Goal: Task Accomplishment & Management: Manage account settings

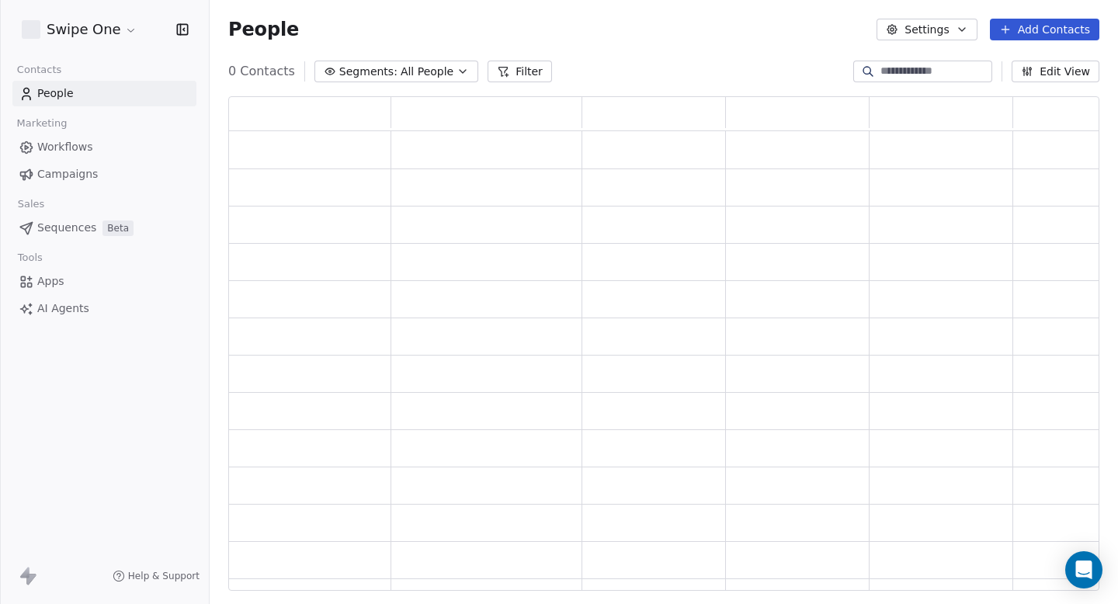
scroll to position [494, 871]
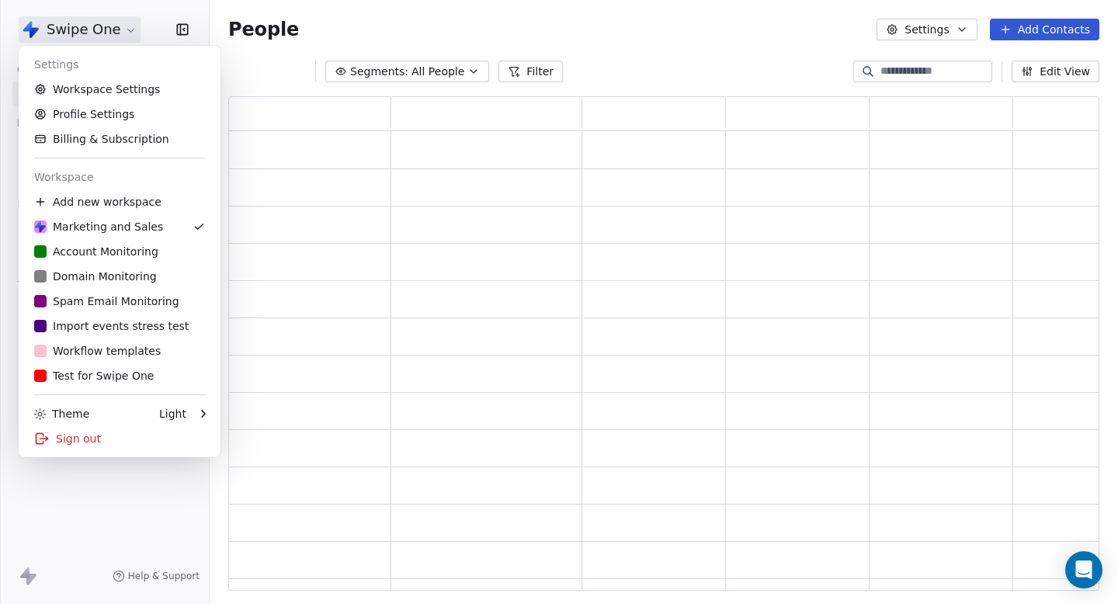
click at [78, 36] on html "Swipe One Contacts People Marketing Workflows Campaigns Sales Pipelines Sequenc…" at bounding box center [559, 302] width 1118 height 604
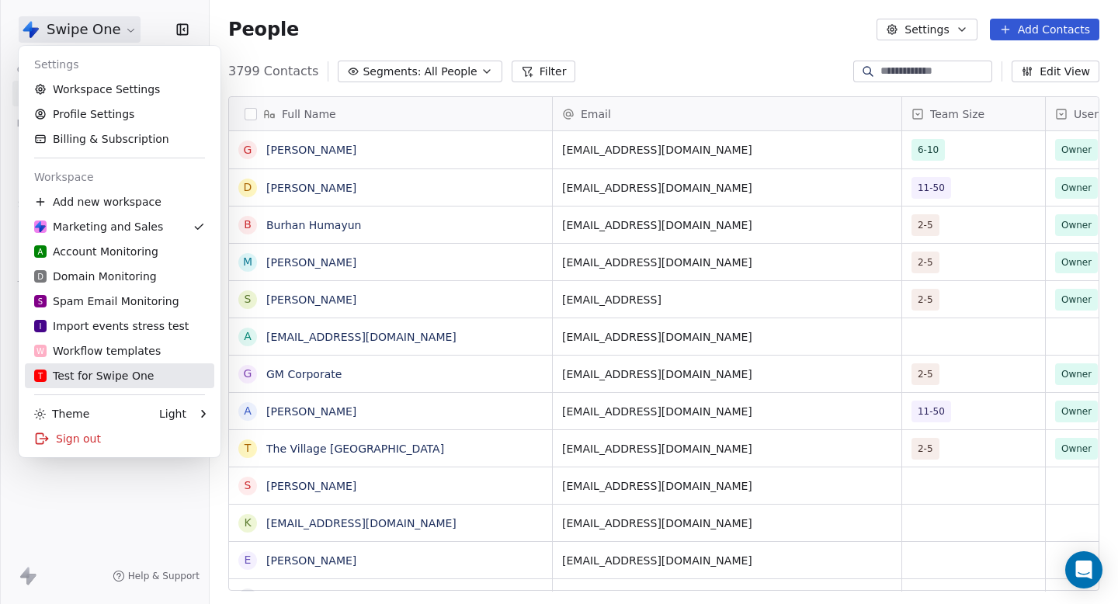
scroll to position [532, 908]
click at [93, 380] on div "T Test for Swipe One" at bounding box center [94, 376] width 120 height 16
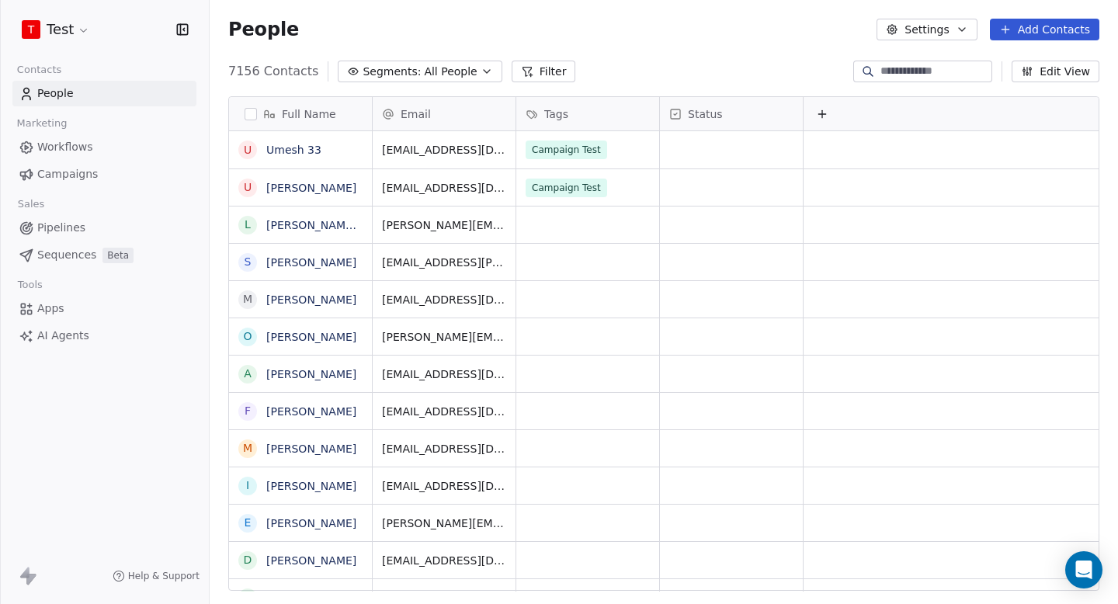
scroll to position [532, 908]
click at [86, 178] on span "Campaigns" at bounding box center [67, 174] width 61 height 16
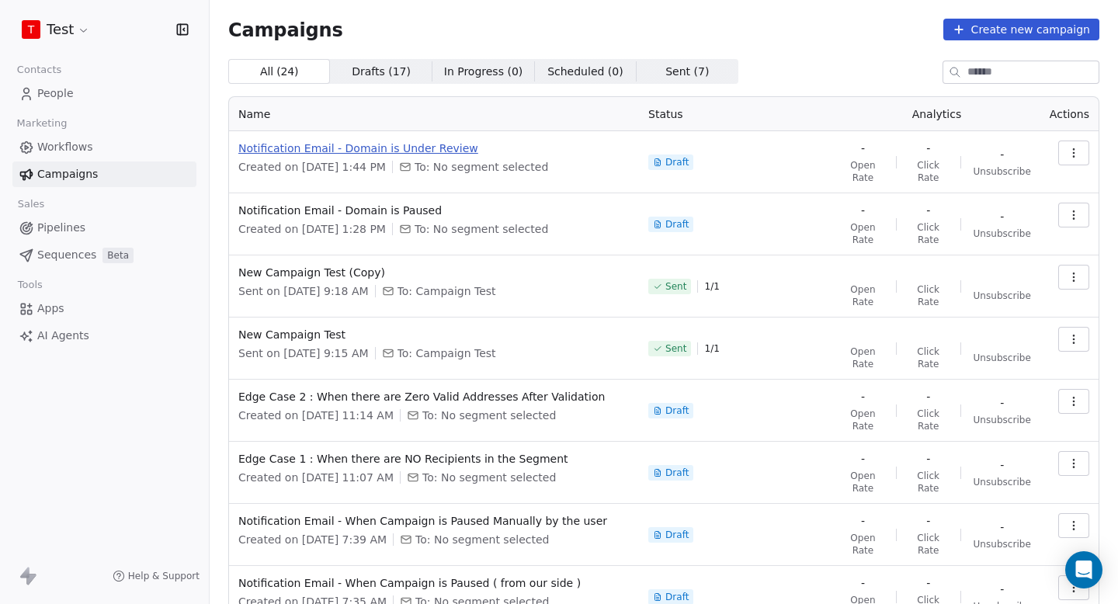
click at [430, 154] on span "Notification Email - Domain is Under Review" at bounding box center [433, 148] width 391 height 16
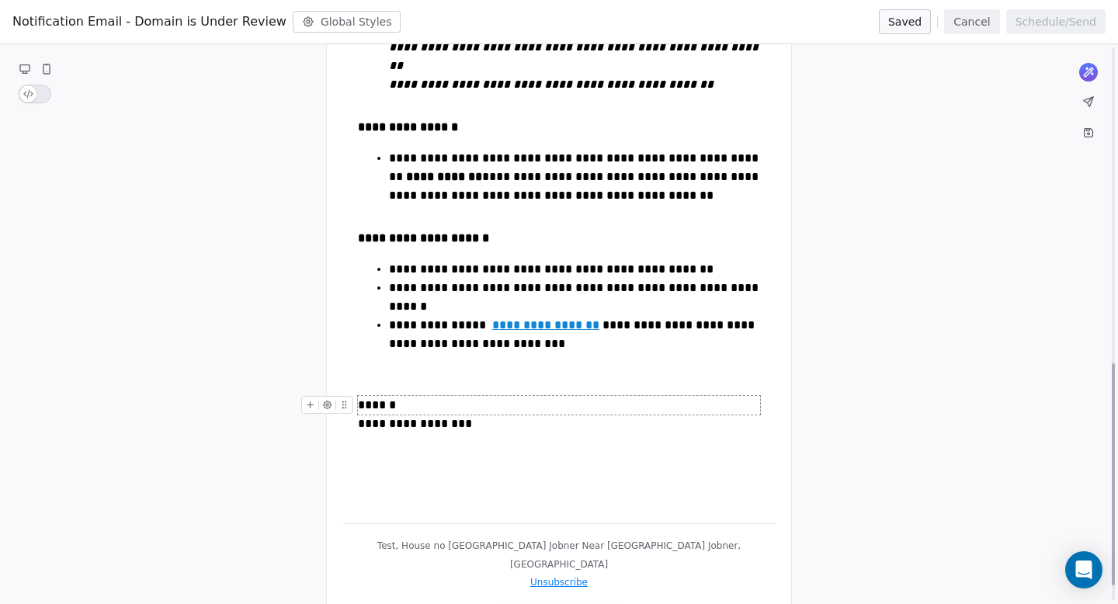
scroll to position [836, 0]
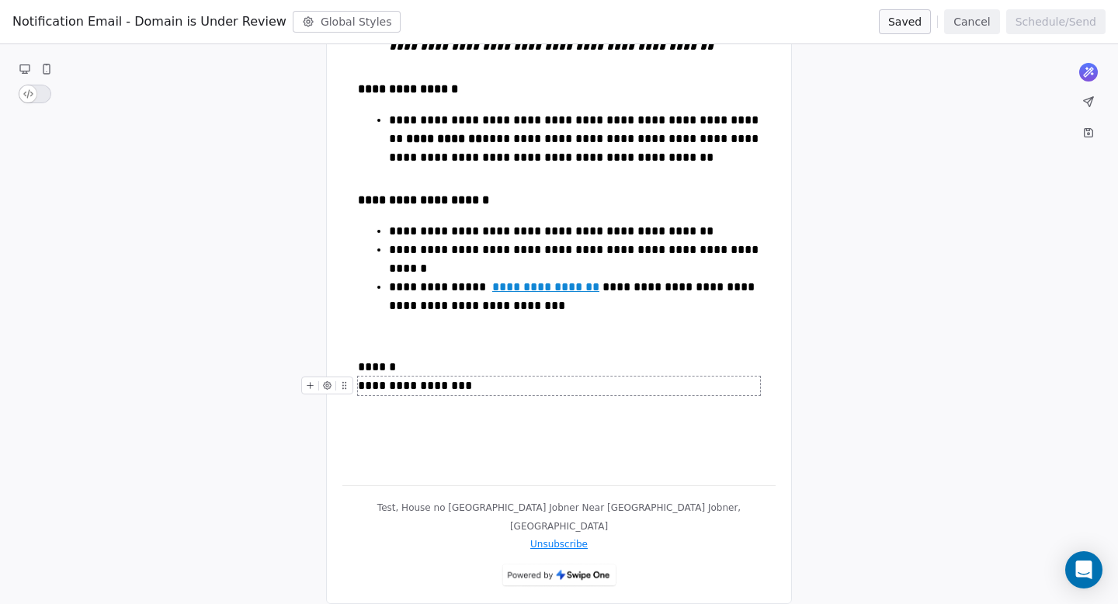
drag, startPoint x: 357, startPoint y: 364, endPoint x: 483, endPoint y: 377, distance: 126.4
click at [479, 376] on div "**********" at bounding box center [559, 385] width 402 height 19
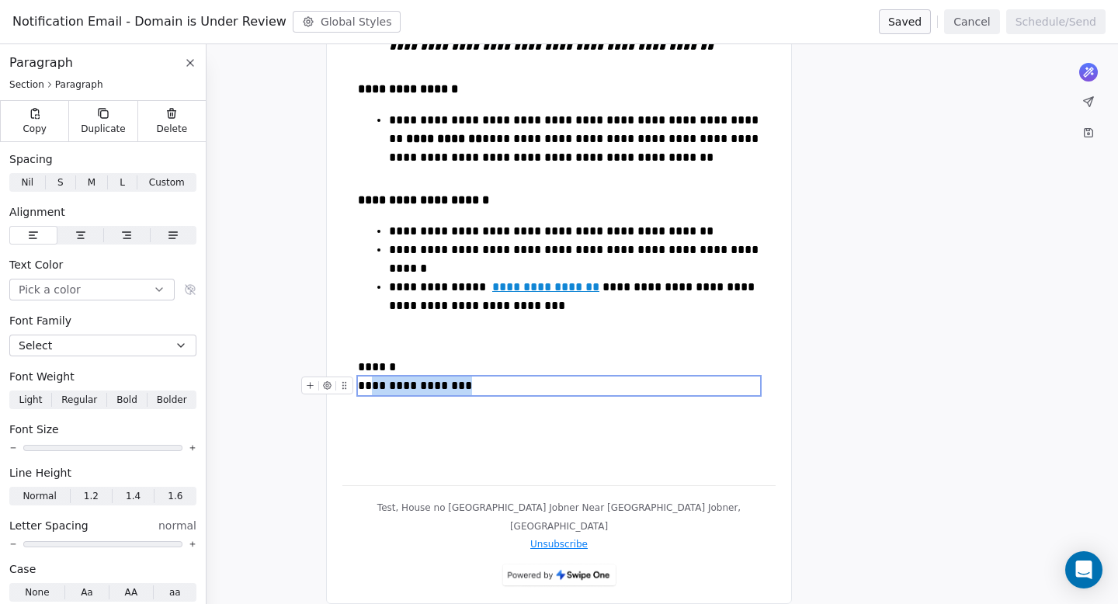
drag, startPoint x: 484, startPoint y: 366, endPoint x: 369, endPoint y: 364, distance: 114.9
click at [370, 376] on div "**********" at bounding box center [559, 385] width 402 height 19
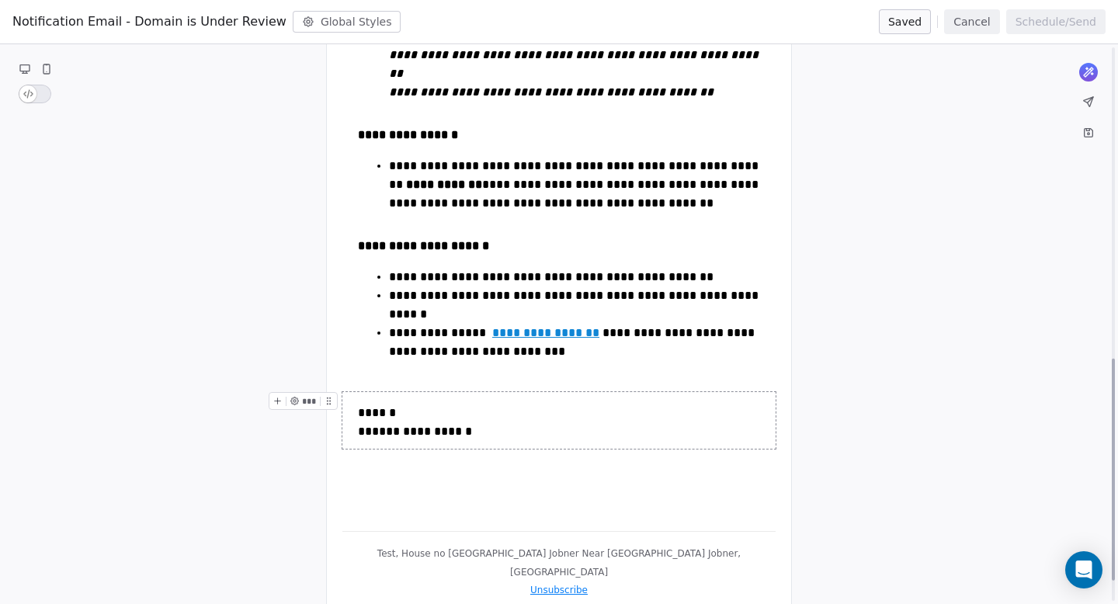
scroll to position [784, 0]
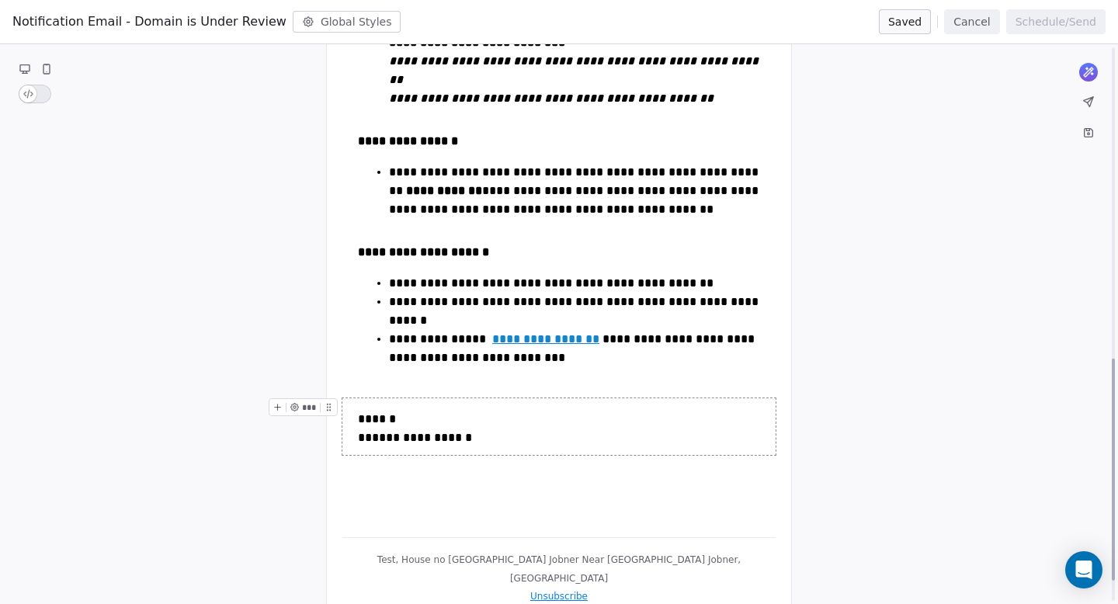
click at [888, 274] on div "**********" at bounding box center [559, 14] width 1118 height 1319
click at [771, 231] on div "**********" at bounding box center [558, 308] width 433 height 154
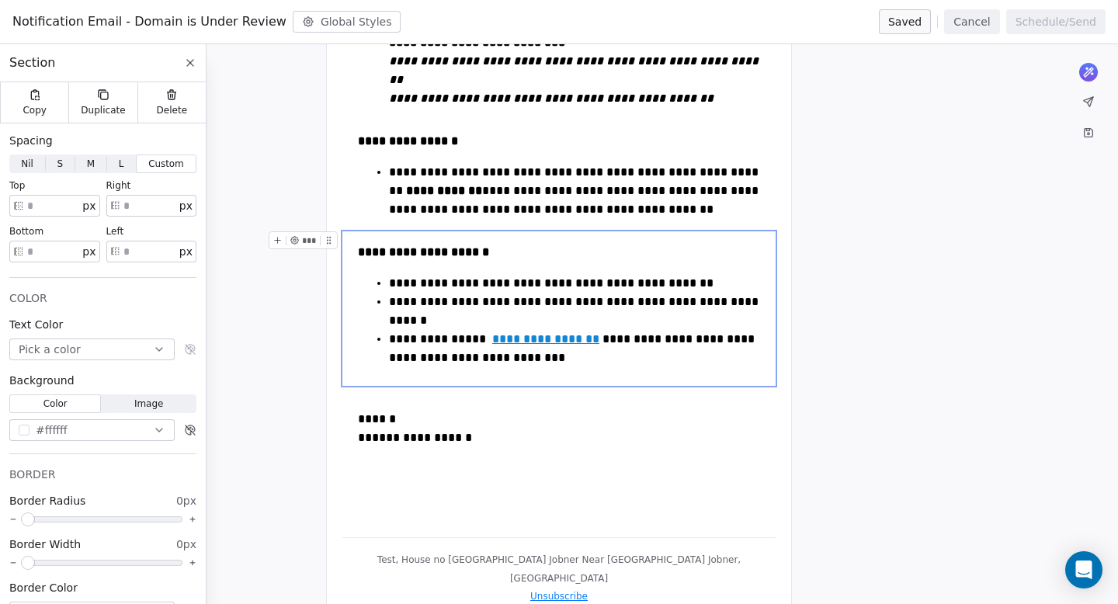
click at [809, 205] on div "**********" at bounding box center [559, 14] width 1118 height 1319
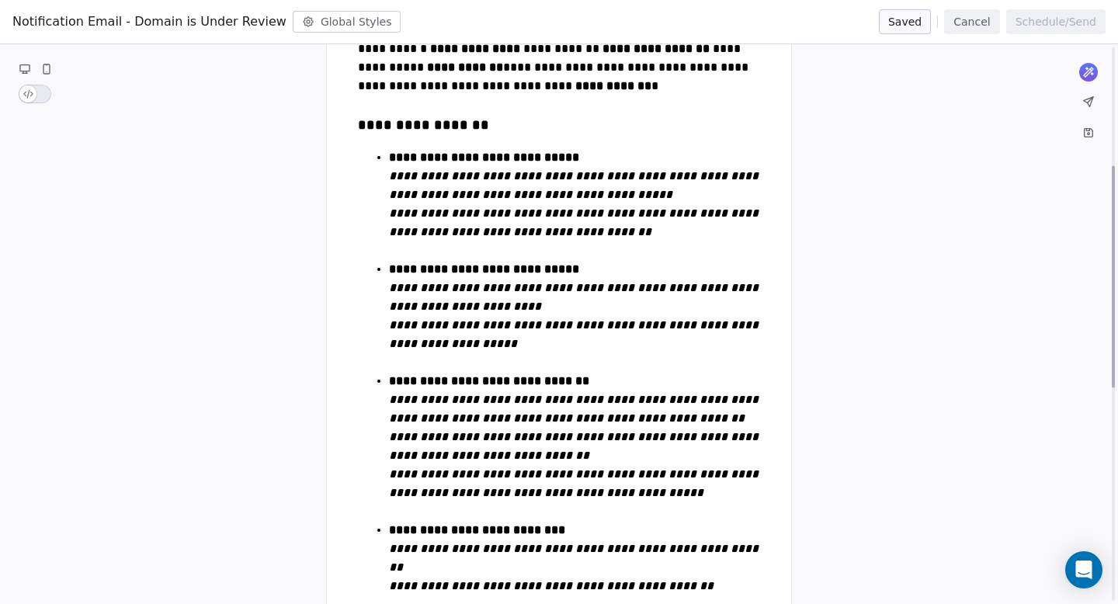
scroll to position [296, 0]
click at [973, 12] on button "Cancel" at bounding box center [971, 21] width 55 height 25
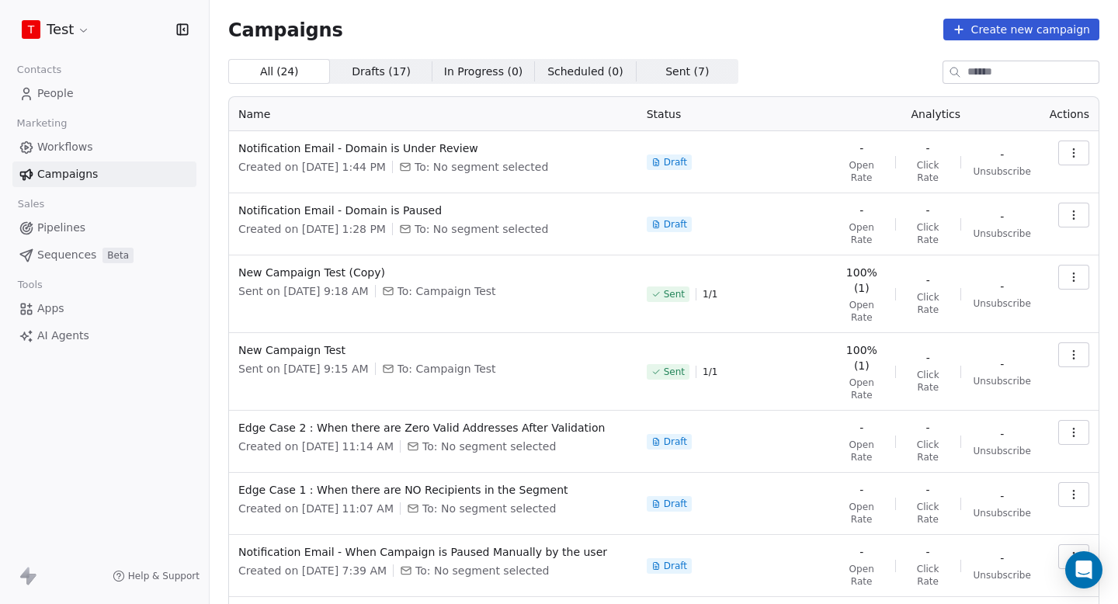
click at [52, 22] on html "T Test Contacts People Marketing Workflows Campaigns Sales Pipelines Sequences …" at bounding box center [559, 302] width 1118 height 604
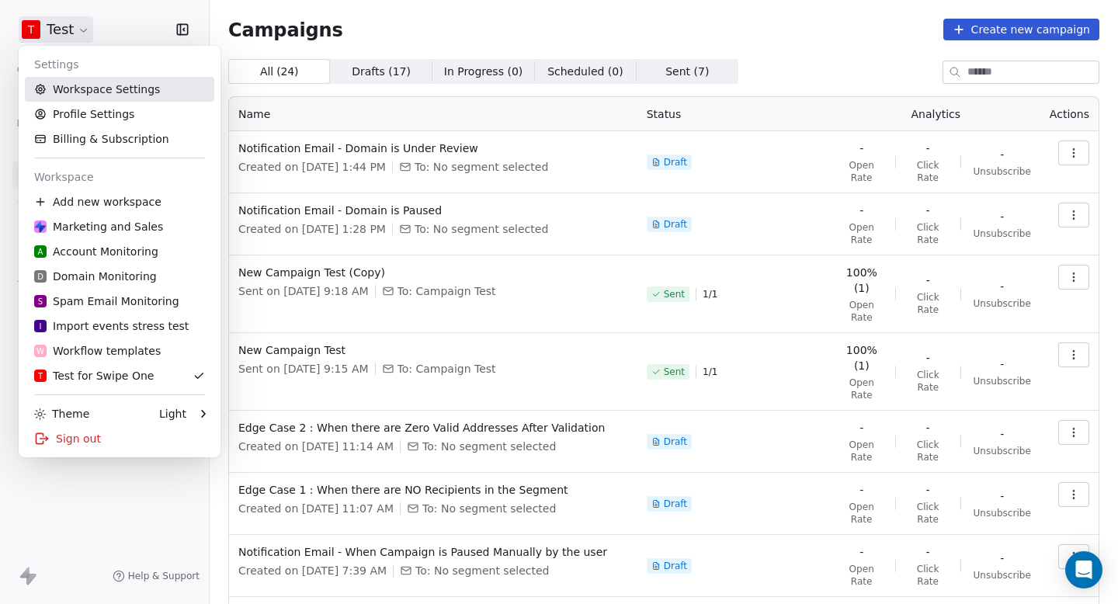
click at [100, 89] on link "Workspace Settings" at bounding box center [119, 89] width 189 height 25
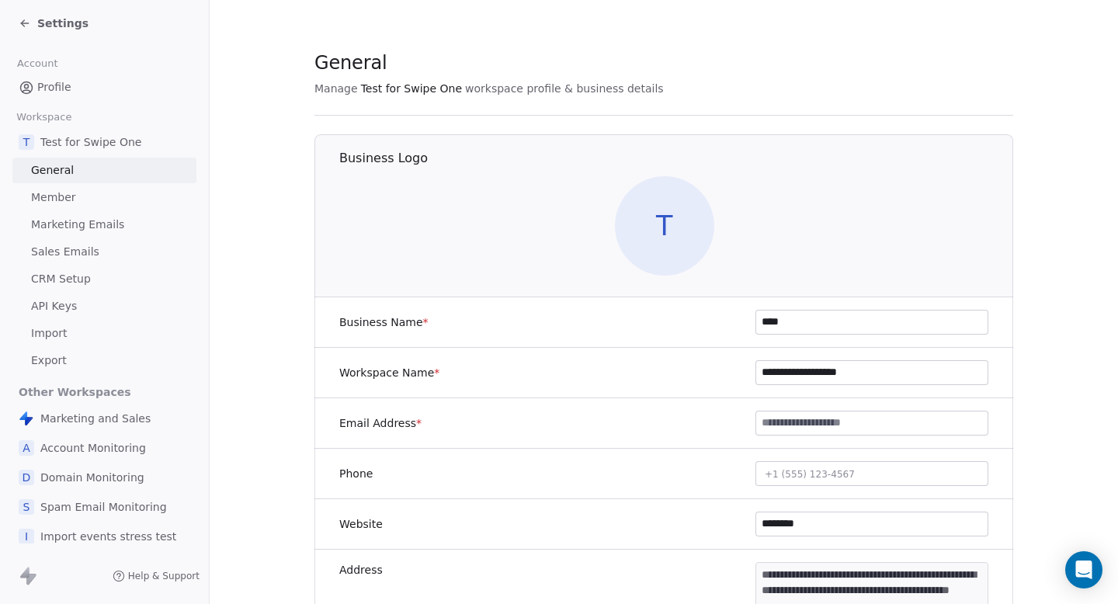
click at [88, 220] on span "Marketing Emails" at bounding box center [77, 225] width 93 height 16
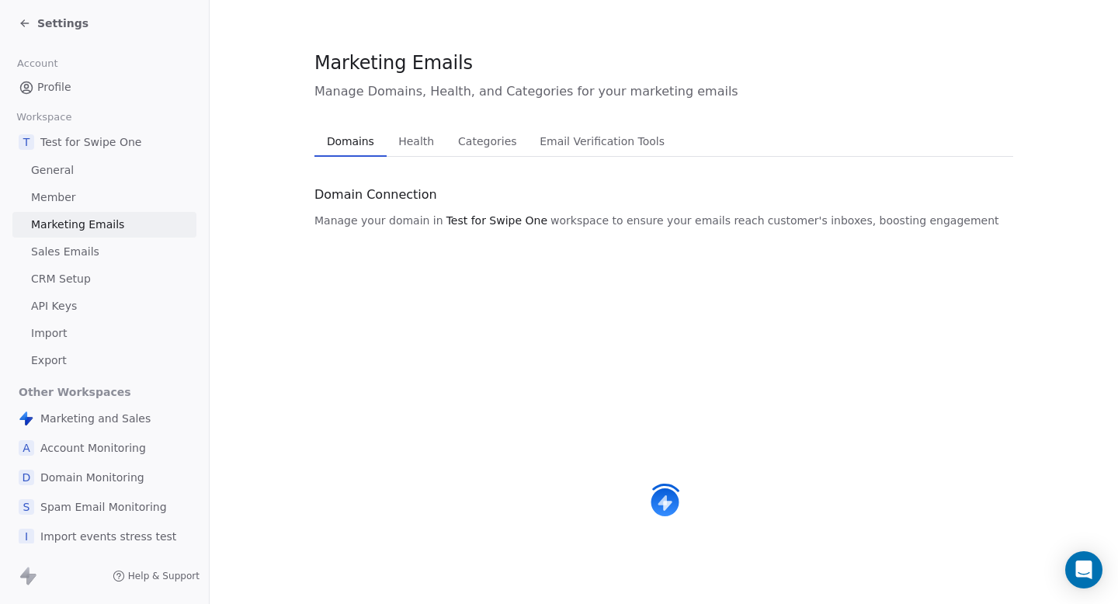
scroll to position [36, 0]
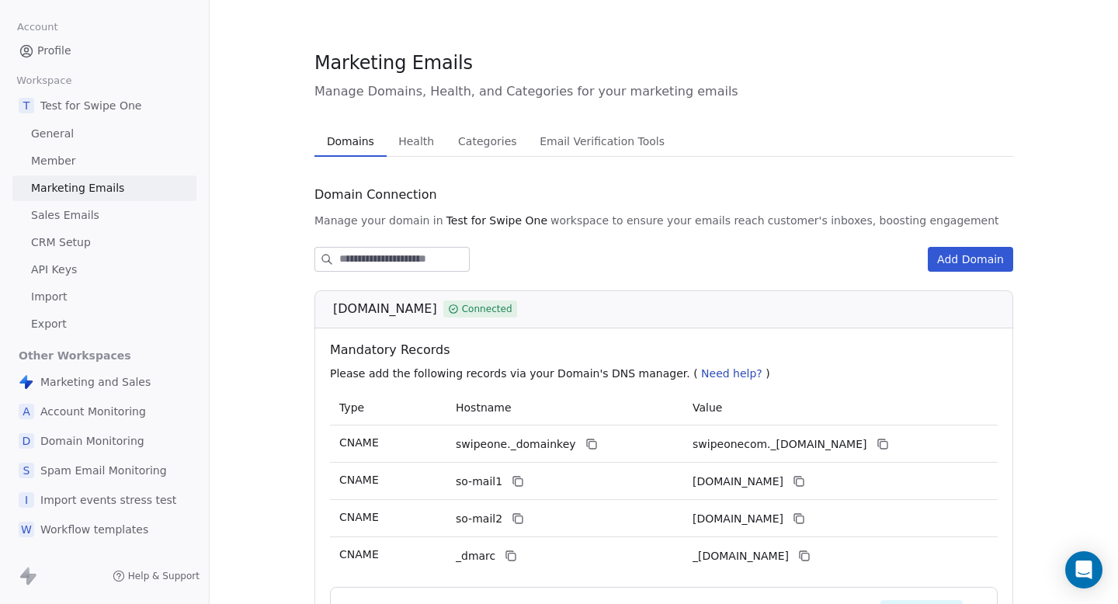
click at [416, 129] on button "Health Health" at bounding box center [417, 141] width 60 height 31
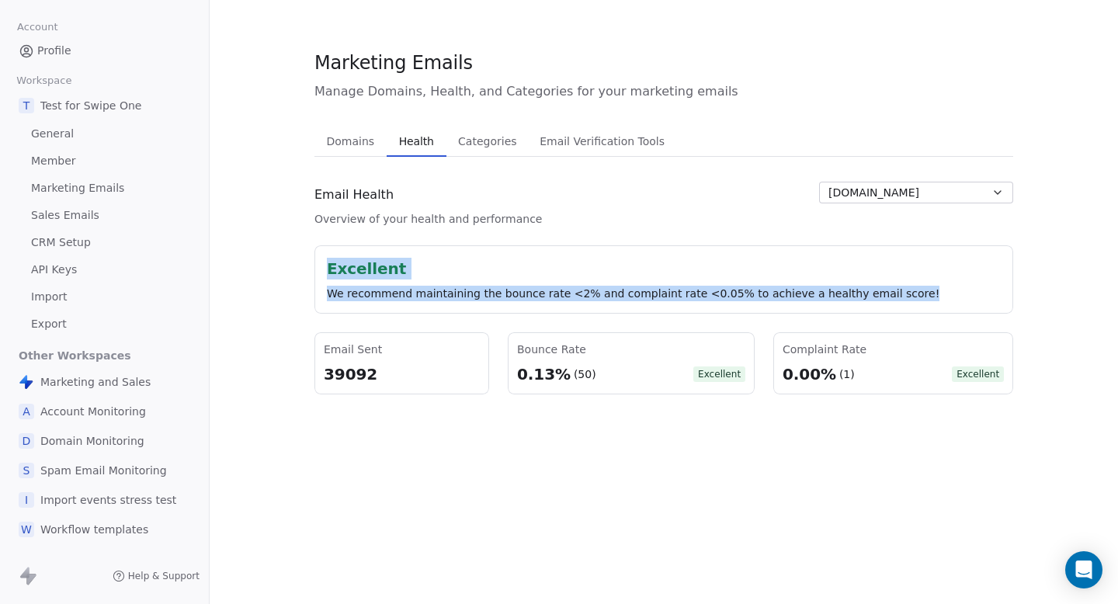
drag, startPoint x: 906, startPoint y: 295, endPoint x: 328, endPoint y: 255, distance: 579.6
click at [327, 255] on div "Excellent We recommend maintaining the bounce rate <2% and complaint rate <0.05…" at bounding box center [663, 279] width 699 height 68
click at [328, 255] on div "Excellent We recommend maintaining the bounce rate <2% and complaint rate <0.05…" at bounding box center [663, 279] width 699 height 68
drag, startPoint x: 324, startPoint y: 298, endPoint x: 904, endPoint y: 297, distance: 579.8
click at [904, 297] on div "Excellent We recommend maintaining the bounce rate <2% and complaint rate <0.05…" at bounding box center [663, 279] width 699 height 68
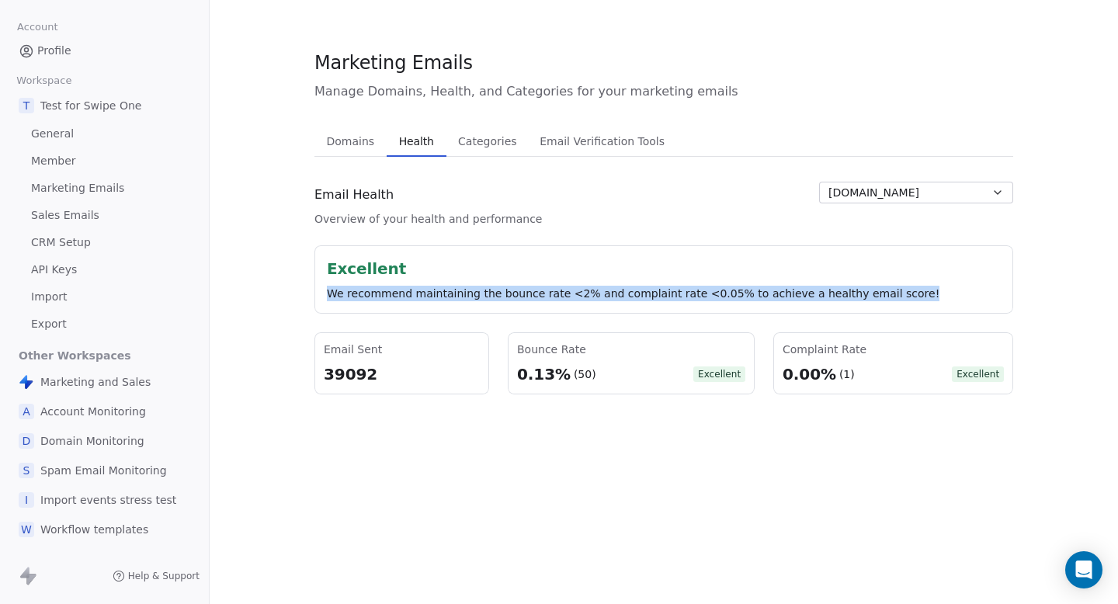
click at [905, 297] on div "We recommend maintaining the bounce rate <2% and complaint rate <0.05% to achie…" at bounding box center [664, 294] width 674 height 16
drag, startPoint x: 905, startPoint y: 297, endPoint x: 312, endPoint y: 297, distance: 593.0
click at [303, 297] on section "Marketing Emails Manage Domains, Health, and Categories for your marketing emai…" at bounding box center [664, 222] width 908 height 444
click at [312, 297] on section "Marketing Emails Manage Domains, Health, and Categories for your marketing emai…" at bounding box center [664, 222] width 908 height 444
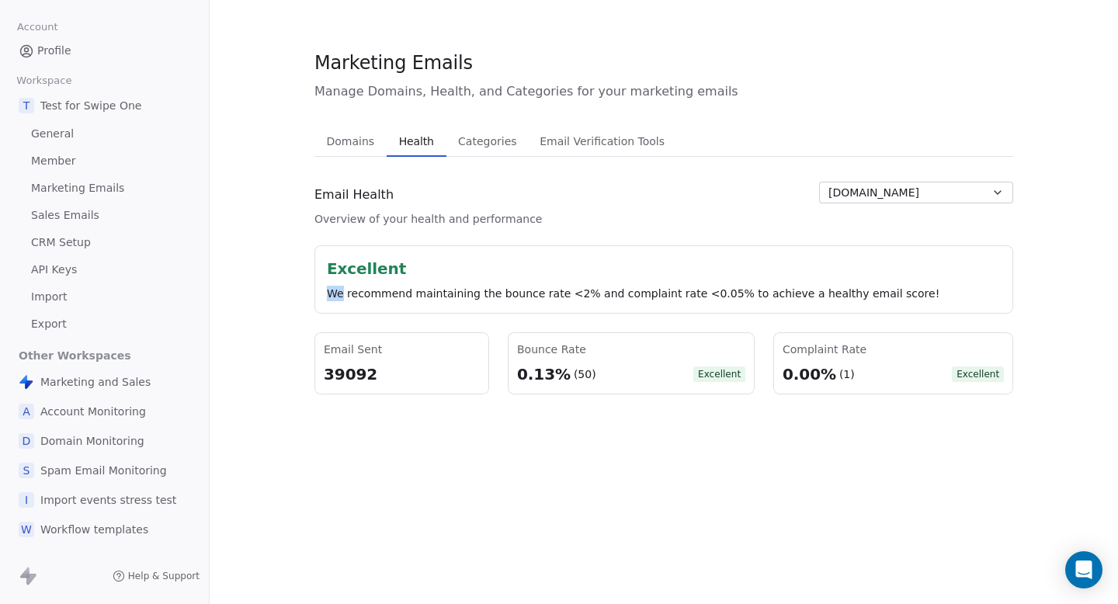
drag, startPoint x: 312, startPoint y: 297, endPoint x: 927, endPoint y: 277, distance: 615.0
click at [927, 277] on section "Marketing Emails Manage Domains, Health, and Categories for your marketing emai…" at bounding box center [664, 222] width 908 height 444
click at [927, 276] on div "Excellent" at bounding box center [664, 269] width 674 height 22
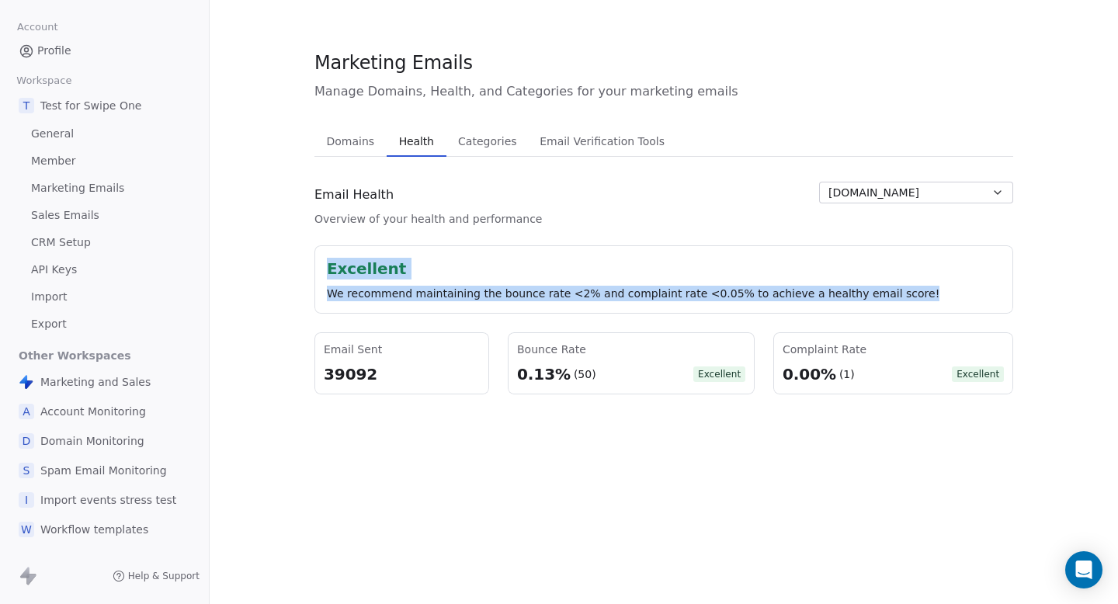
drag, startPoint x: 324, startPoint y: 263, endPoint x: 806, endPoint y: 317, distance: 485.7
click at [805, 317] on div "Excellent We recommend maintaining the bounce rate <2% and complaint rate <0.05…" at bounding box center [663, 319] width 699 height 149
click at [915, 196] on button "swipeone.com" at bounding box center [916, 193] width 194 height 22
click at [857, 285] on html "Settings Account Profile Workspace T Test for Swipe One General Member Marketin…" at bounding box center [559, 302] width 1118 height 604
drag, startPoint x: 910, startPoint y: 293, endPoint x: 306, endPoint y: 272, distance: 605.0
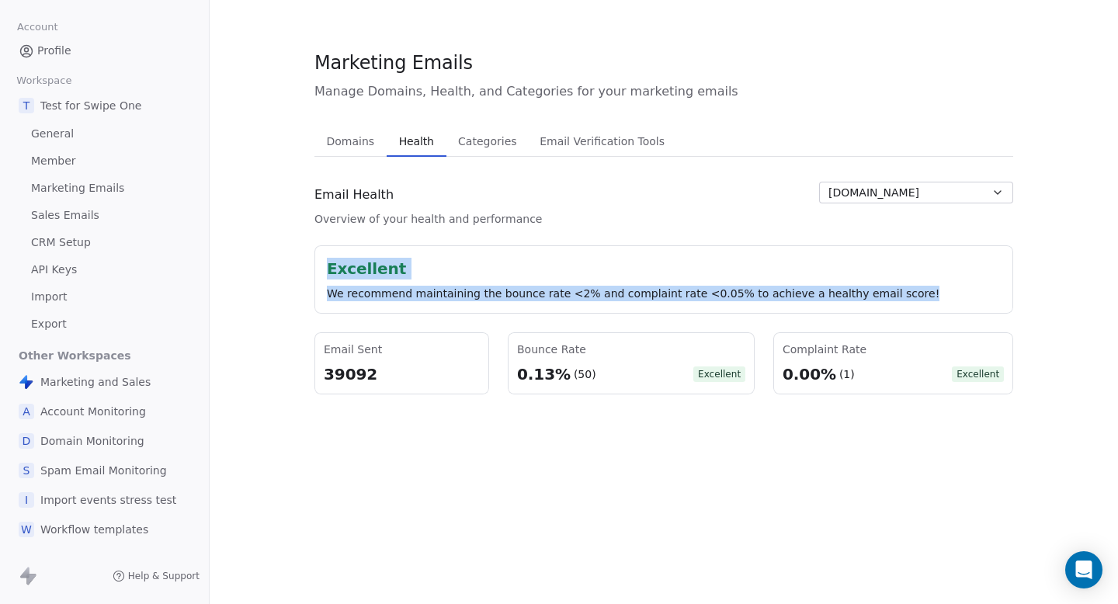
click at [306, 272] on section "Marketing Emails Manage Domains, Health, and Categories for your marketing emai…" at bounding box center [664, 222] width 908 height 444
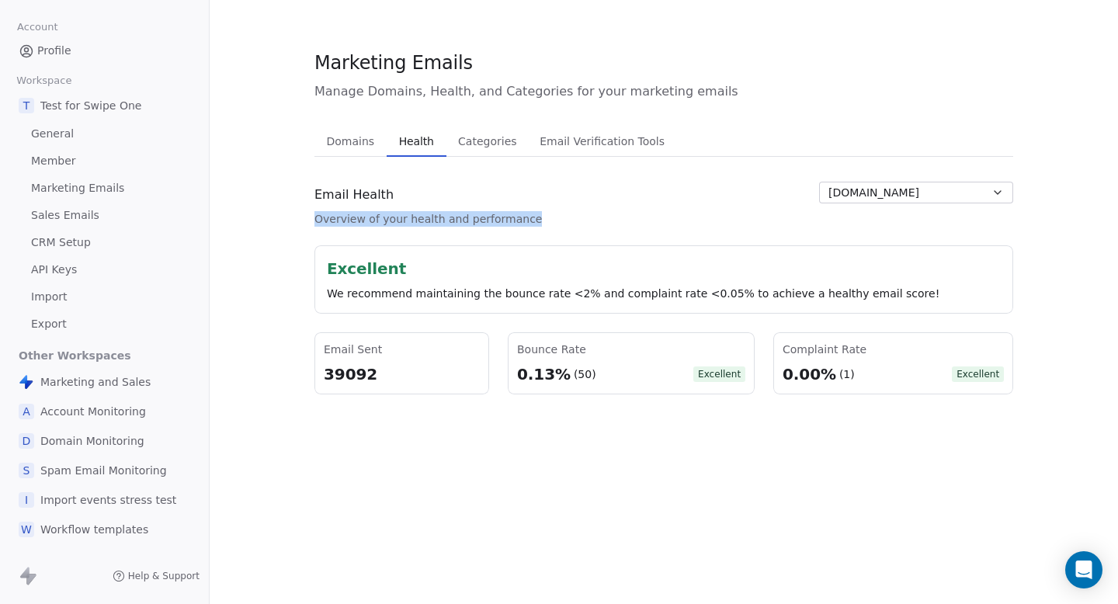
drag, startPoint x: 314, startPoint y: 218, endPoint x: 543, endPoint y: 217, distance: 229.0
click at [541, 217] on section "Marketing Emails Manage Domains, Health, and Categories for your marketing emai…" at bounding box center [664, 222] width 908 height 444
click at [543, 217] on div "Email Health Overview of your health and performance swipeone.com" at bounding box center [663, 204] width 699 height 45
click at [938, 197] on button "swipeone.com" at bounding box center [916, 193] width 194 height 22
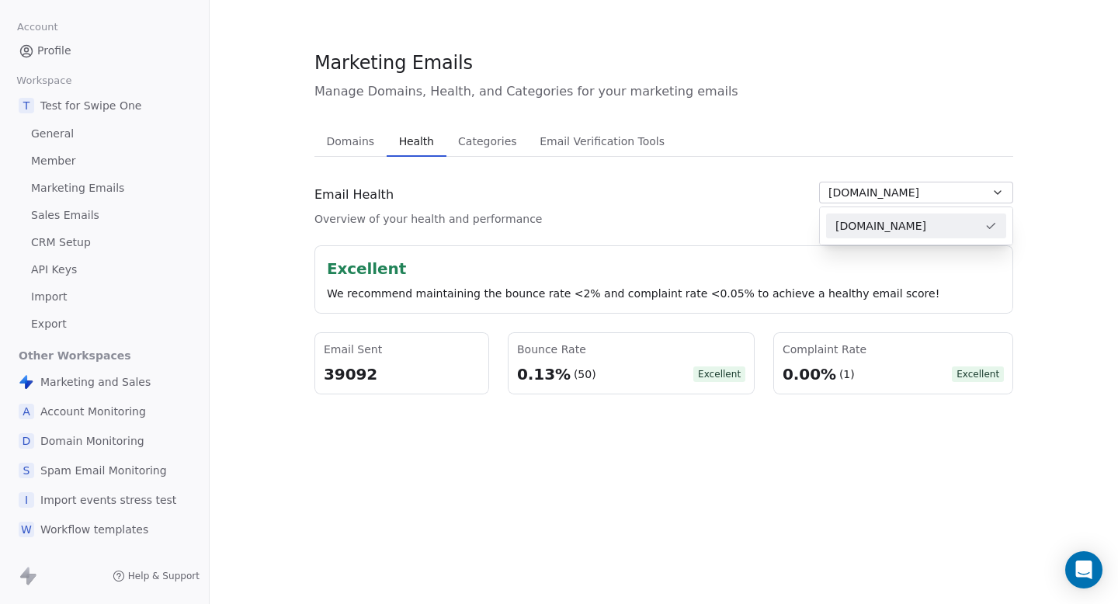
click at [722, 233] on html "Settings Account Profile Workspace T Test for Swipe One General Member Marketin…" at bounding box center [559, 302] width 1118 height 604
click at [361, 144] on span "Domains" at bounding box center [351, 141] width 61 height 22
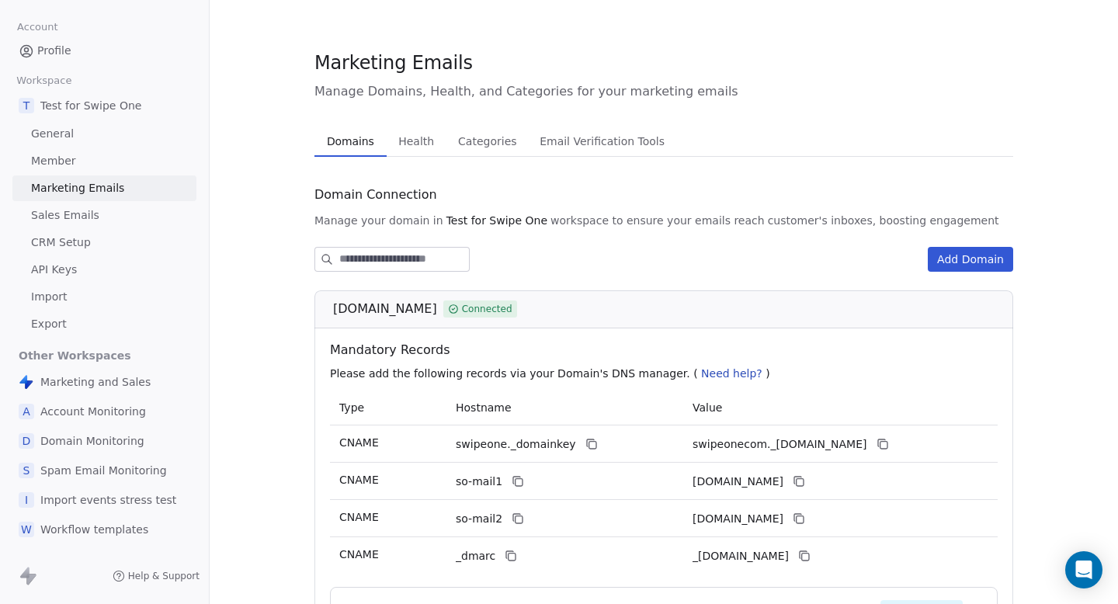
click at [419, 127] on button "Health Health" at bounding box center [417, 141] width 60 height 31
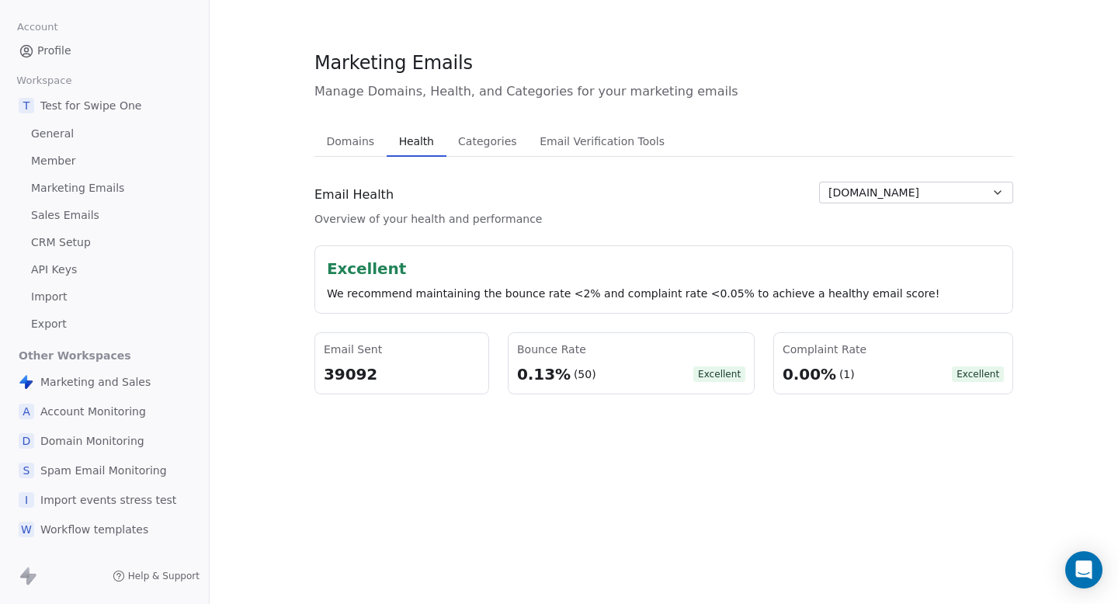
click at [865, 198] on span "swipeone.com" at bounding box center [873, 193] width 91 height 16
click at [716, 223] on html "Settings Account Profile Workspace T Test for Swipe One General Member Marketin…" at bounding box center [559, 302] width 1118 height 604
click at [61, 419] on div "A Account Monitoring" at bounding box center [104, 411] width 184 height 28
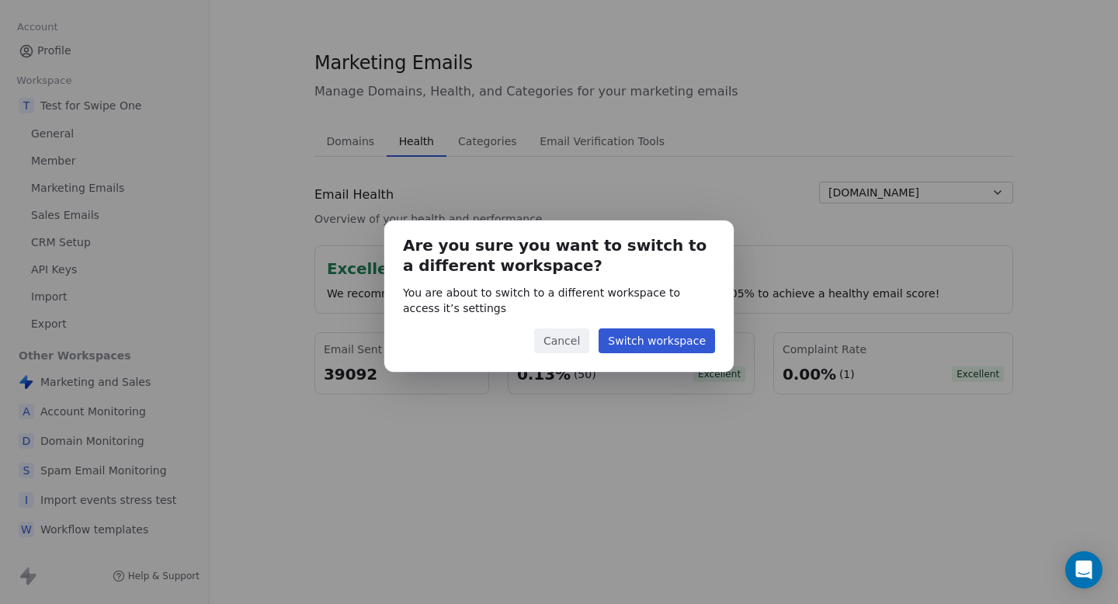
click at [688, 322] on div "Are you sure you want to switch to a different workspace? You are about to swit…" at bounding box center [558, 295] width 349 height 151
click at [666, 332] on button "Switch workspace" at bounding box center [656, 340] width 116 height 25
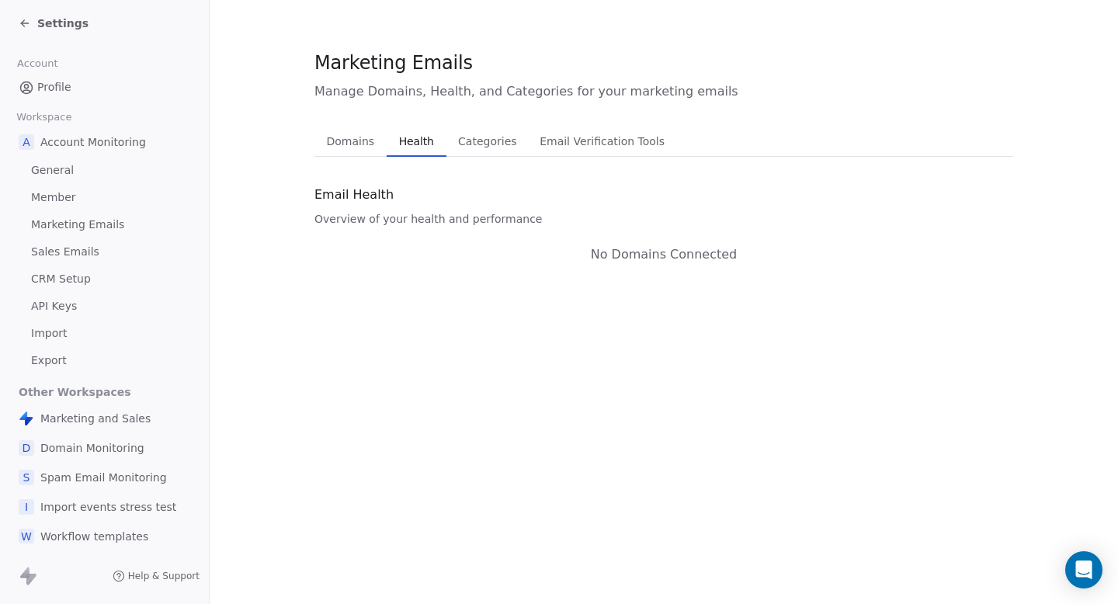
click at [108, 456] on div "D Domain Monitoring" at bounding box center [104, 448] width 184 height 28
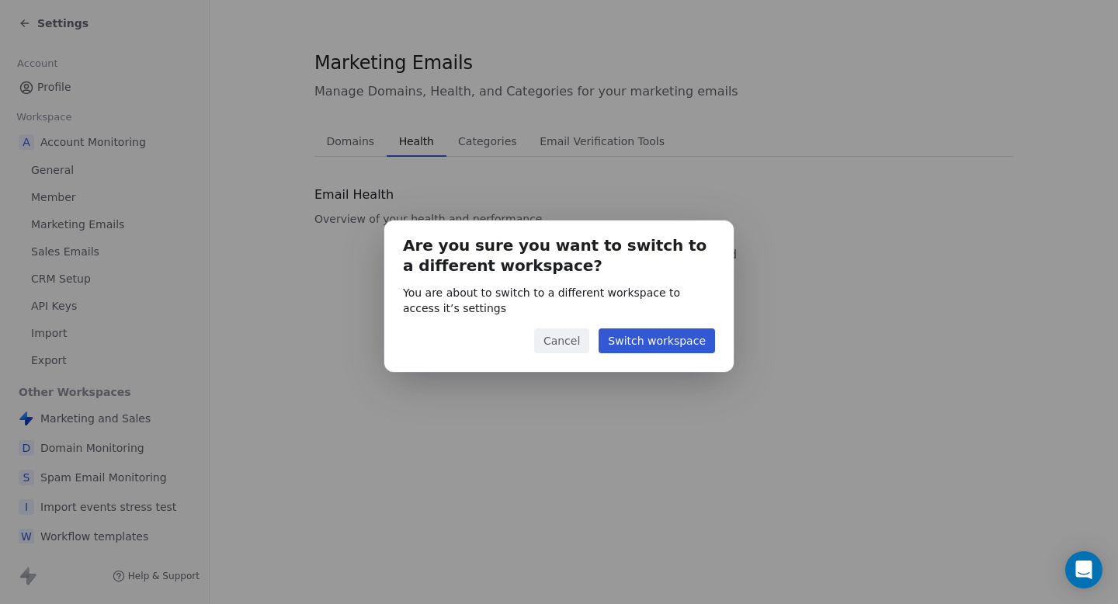
click at [655, 330] on button "Switch workspace" at bounding box center [656, 340] width 116 height 25
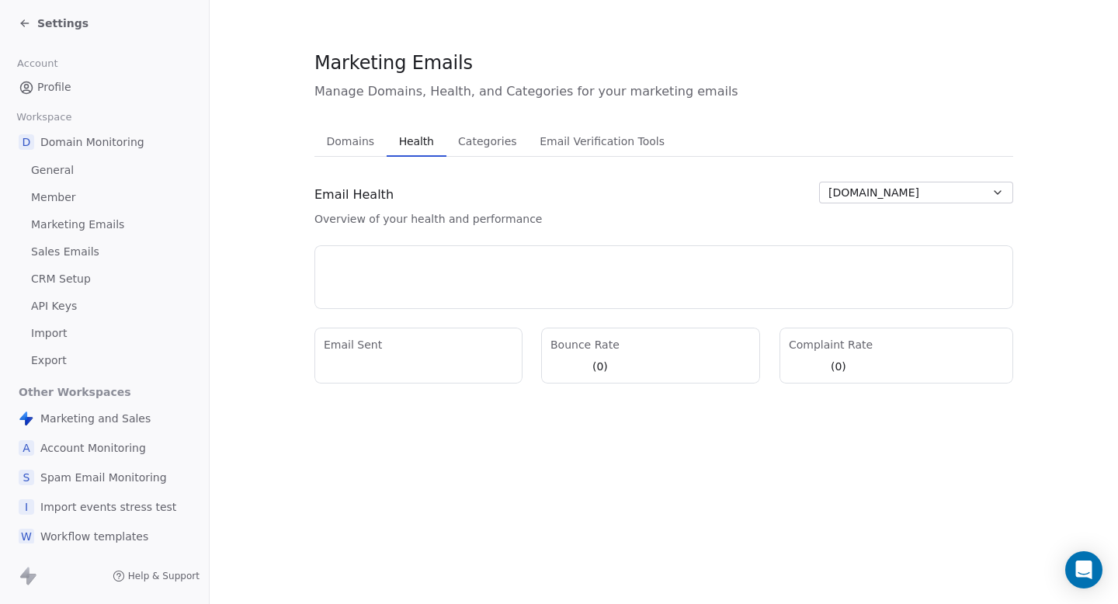
click at [929, 193] on button "swipepagestest.top" at bounding box center [916, 193] width 194 height 22
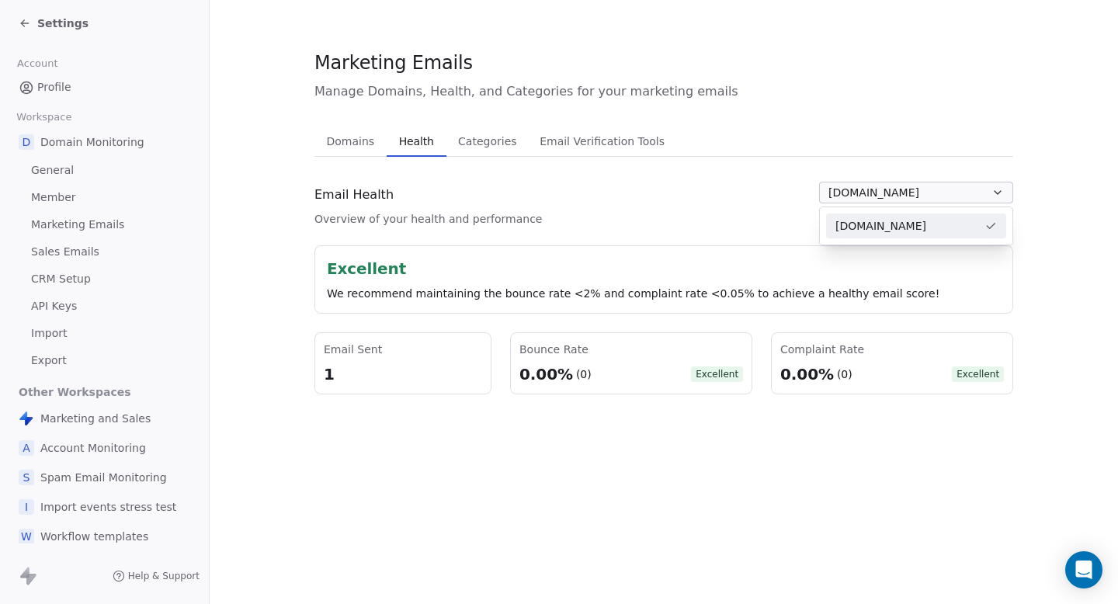
click at [702, 251] on html "Settings Account Profile Workspace D Domain Monitoring General Member Marketing…" at bounding box center [559, 302] width 1118 height 604
click at [95, 479] on span "Spam Email Monitoring" at bounding box center [103, 478] width 127 height 16
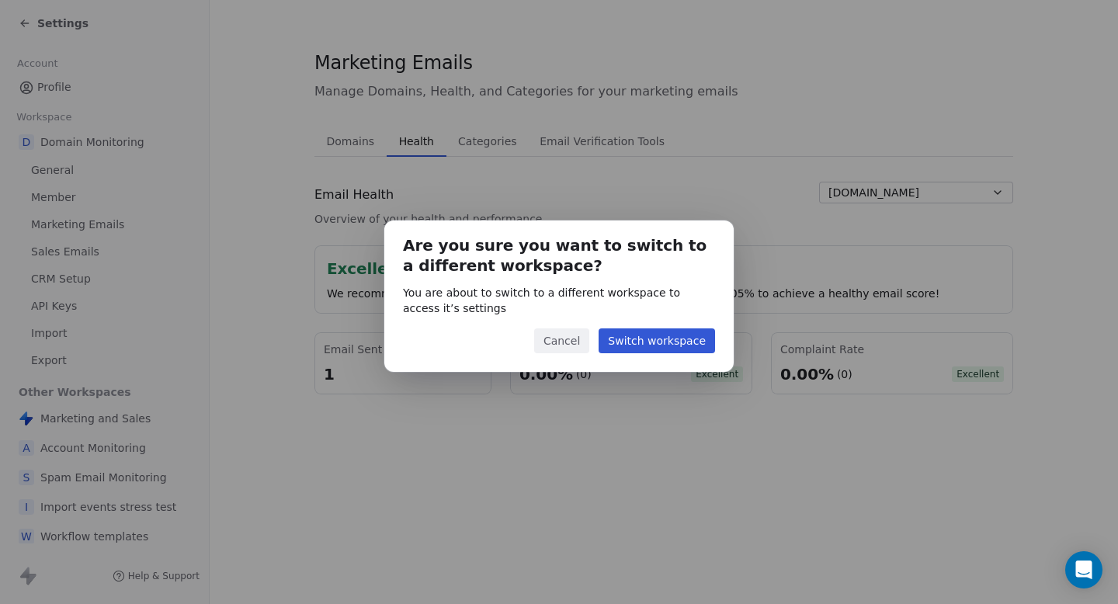
click at [659, 337] on button "Switch workspace" at bounding box center [656, 340] width 116 height 25
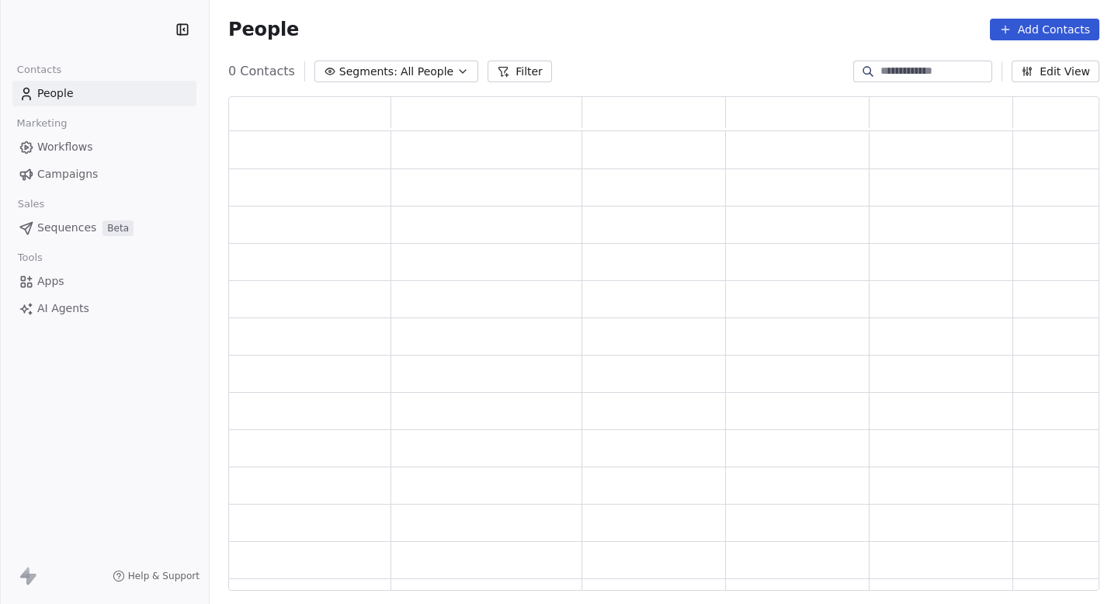
scroll to position [494, 871]
